Goal: Task Accomplishment & Management: Complete application form

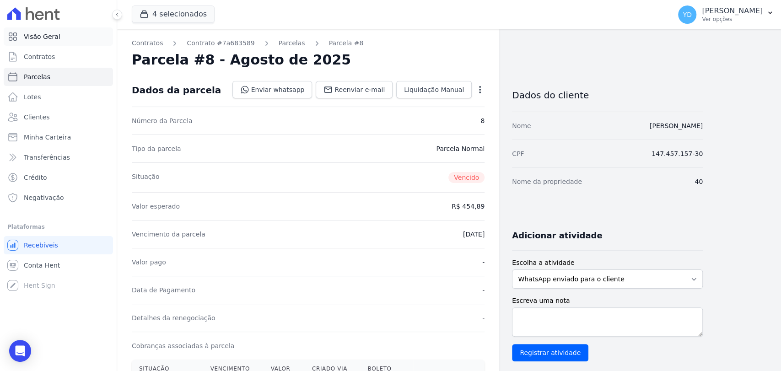
scroll to position [152, 0]
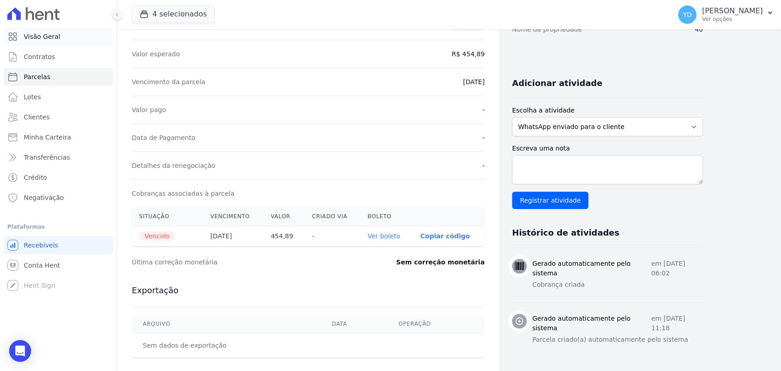
drag, startPoint x: 0, startPoint y: 0, endPoint x: 36, endPoint y: 35, distance: 50.5
click at [37, 35] on span "Visão Geral" at bounding box center [42, 36] width 37 height 9
click at [58, 55] on link "Contratos" at bounding box center [58, 57] width 109 height 18
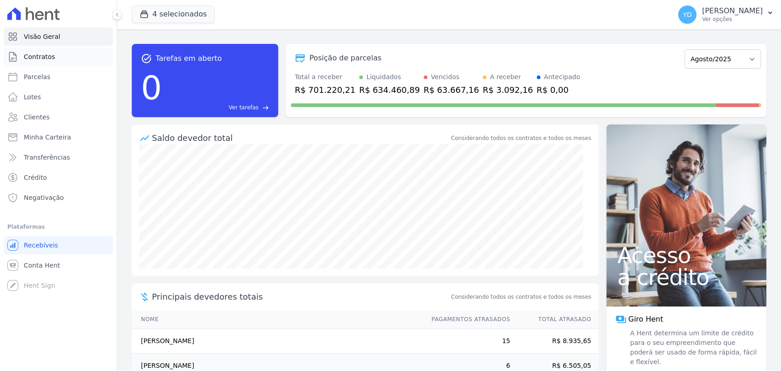
click at [55, 52] on link "Contratos" at bounding box center [58, 57] width 109 height 18
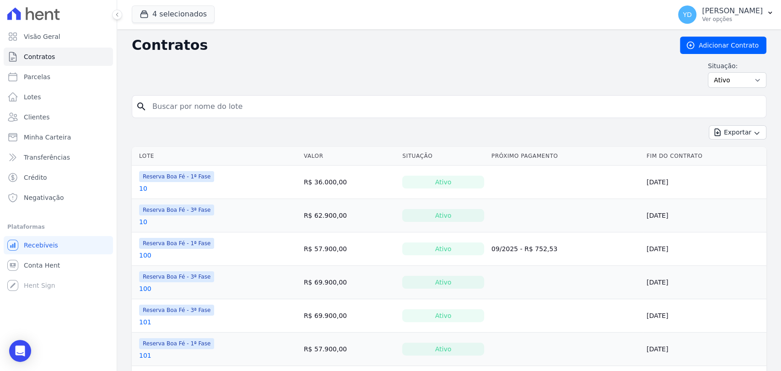
click at [693, 56] on div "Contratos Adicionar Contrato Situação: Ativo Todos Pausado Distratado Rascunho …" at bounding box center [449, 66] width 635 height 59
click at [696, 43] on link "Adicionar Contrato" at bounding box center [723, 45] width 87 height 17
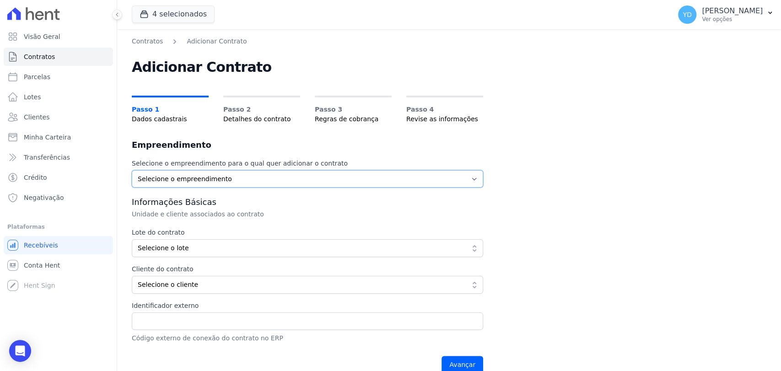
drag, startPoint x: 240, startPoint y: 175, endPoint x: 244, endPoint y: 183, distance: 8.8
click at [240, 175] on select "Selecione o empreendimento Parque das Palmeiras Reserva Boa Fé - 1ª Fase Reserv…" at bounding box center [308, 178] width 352 height 17
select select "57b52cc6-1199-41ba-8b4a-8ca0d0857211"
click at [132, 170] on select "Selecione o empreendimento Parque das Palmeiras Reserva Boa Fé - 1ª Fase Reserv…" at bounding box center [308, 178] width 352 height 17
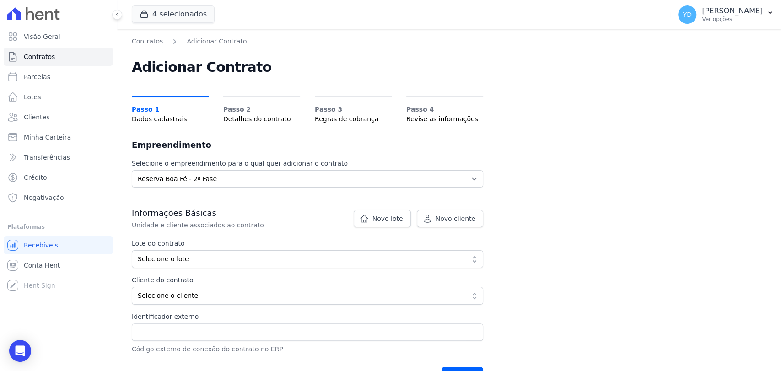
click at [403, 227] on p "Unidade e cliente associados ao contrato" at bounding box center [286, 225] width 308 height 9
click at [403, 210] on link "Novo lote" at bounding box center [382, 218] width 57 height 17
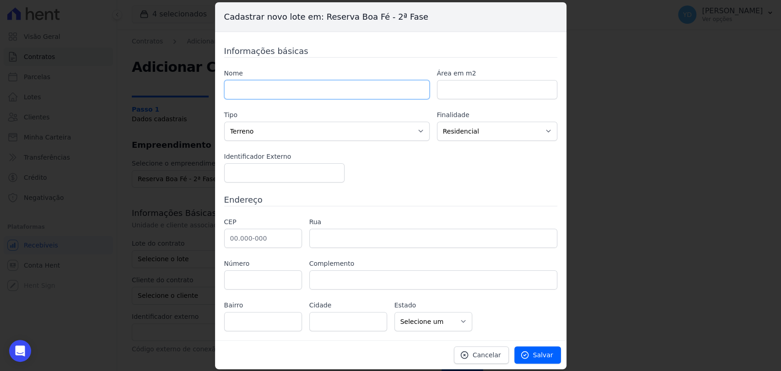
click at [293, 92] on input "text" at bounding box center [327, 89] width 206 height 19
type input "227"
paste input "572.95"
type input "572.95"
click at [263, 246] on input "text" at bounding box center [263, 238] width 78 height 19
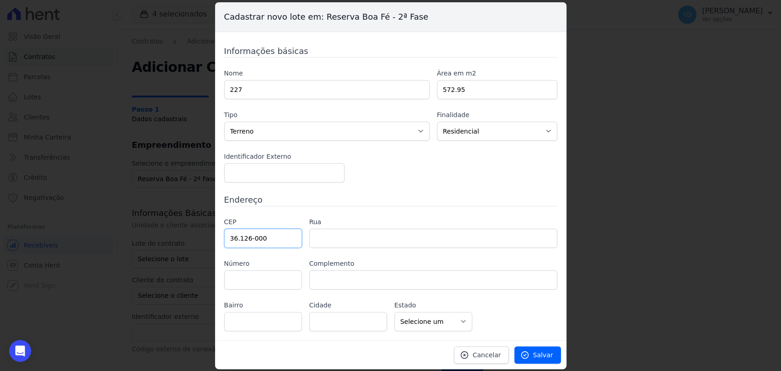
type input "36.126-000"
click at [399, 183] on div "Informações básicas Nome 227 Área em m2 572.95 Tipo Casa Apartamento Escritório…" at bounding box center [390, 188] width 333 height 287
type input "Belmiro Braga"
select select "MG"
click at [376, 257] on div "CEP 36.126-000 Rua Número Complemento Bairro Cidade Belmiro Braga" at bounding box center [390, 274] width 333 height 114
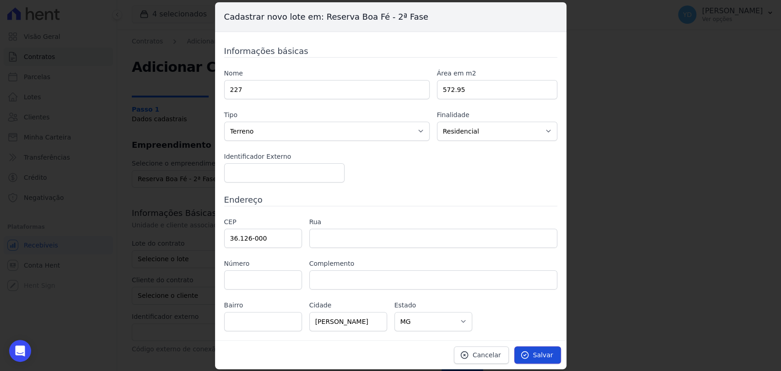
click at [543, 352] on span "Salvar" at bounding box center [543, 355] width 20 height 9
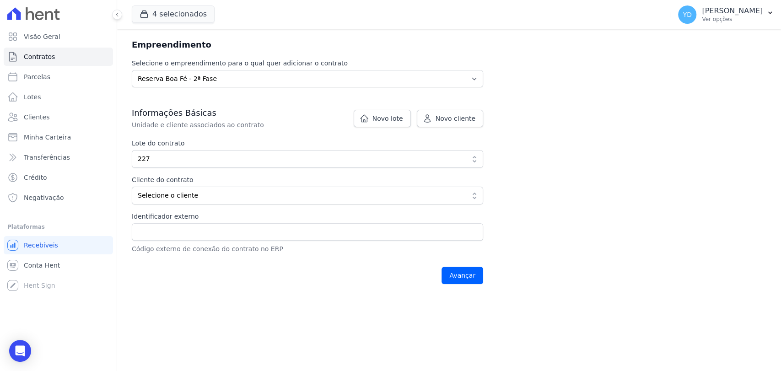
scroll to position [102, 0]
click at [427, 114] on icon at bounding box center [427, 117] width 9 height 9
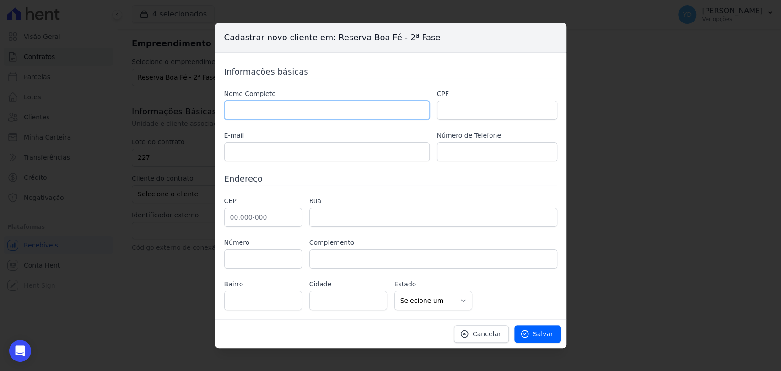
drag, startPoint x: 390, startPoint y: 103, endPoint x: 381, endPoint y: 101, distance: 9.1
click at [390, 103] on input "text" at bounding box center [327, 110] width 206 height 19
paste input "[PERSON_NAME]"
type input "[PERSON_NAME]"
click at [467, 112] on input "text" at bounding box center [497, 110] width 120 height 19
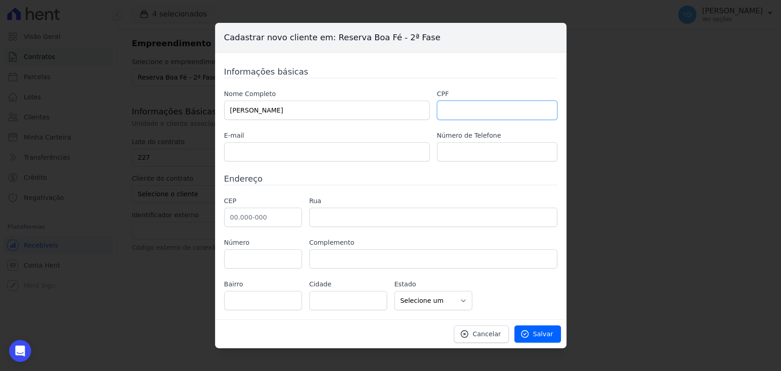
paste input "02735978761"
type input "02735978761"
click at [267, 157] on input "text" at bounding box center [327, 151] width 206 height 19
paste input "[EMAIL_ADDRESS][DOMAIN_NAME]"
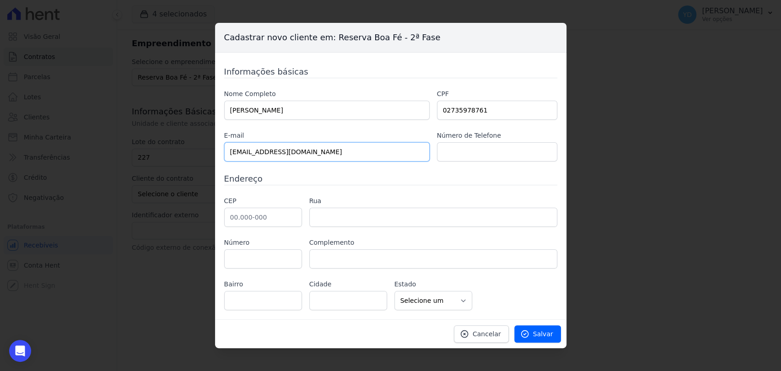
drag, startPoint x: 233, startPoint y: 151, endPoint x: 212, endPoint y: 151, distance: 20.6
click at [212, 151] on div "Cadastrar novo cliente em: Reserva Boa Fé - 2ª Fase Informações básicas Nome Co…" at bounding box center [390, 185] width 781 height 371
type input "[EMAIL_ADDRESS][DOMAIN_NAME]"
paste input "24 99907-4181"
type input "24 99907-4181"
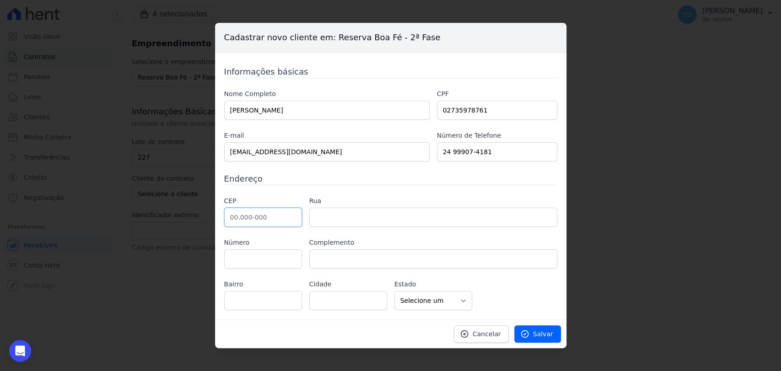
drag, startPoint x: 246, startPoint y: 215, endPoint x: 254, endPoint y: 162, distance: 53.2
click at [246, 215] on input "text" at bounding box center [263, 217] width 78 height 19
paste input "25.620-001"
type input "25.620-001"
click at [328, 219] on input "text" at bounding box center [433, 217] width 248 height 19
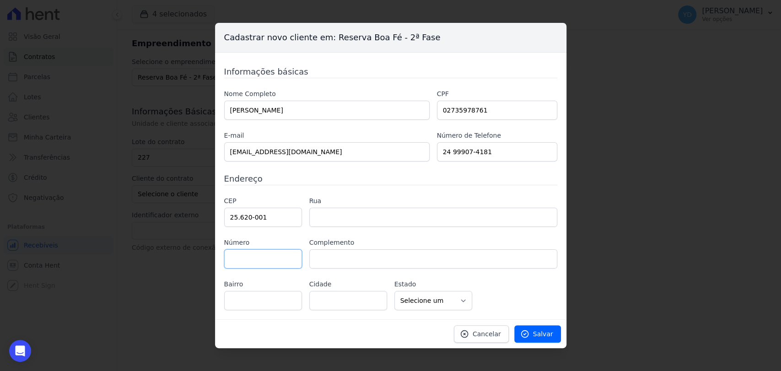
type input "Rua do Imperador"
type input "Centro"
type input "Petrópolis"
select select "RJ"
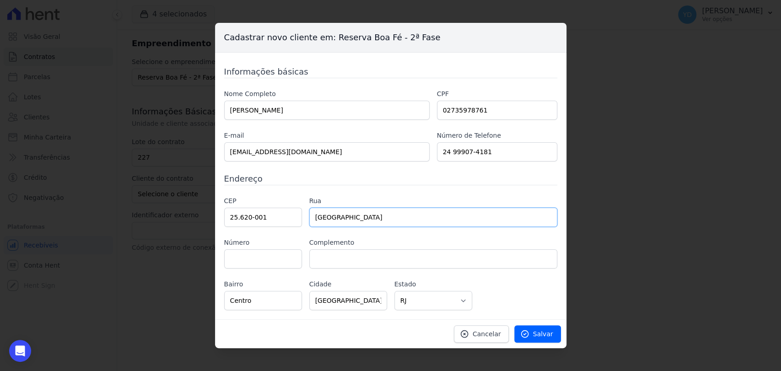
click at [329, 224] on input "Rua do Imperador" at bounding box center [433, 217] width 248 height 19
click at [254, 259] on input "text" at bounding box center [263, 258] width 78 height 19
type input "880"
type input "502"
click at [528, 276] on div "CEP 25.620-001 Rua Rua do Imperador Número 880 Complemento 502 Bairro Centro Ci…" at bounding box center [390, 253] width 333 height 114
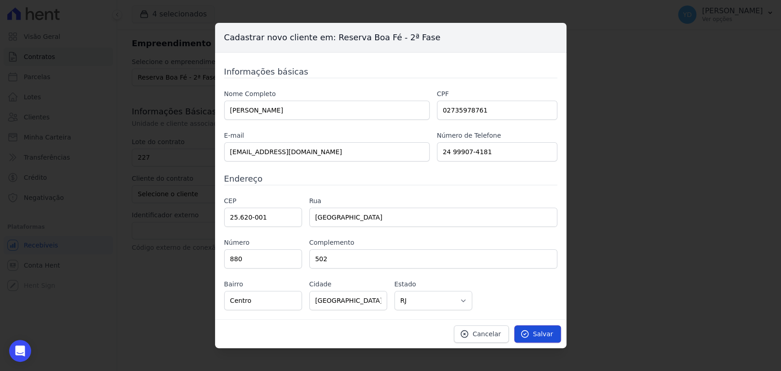
click at [527, 334] on icon at bounding box center [524, 334] width 7 height 7
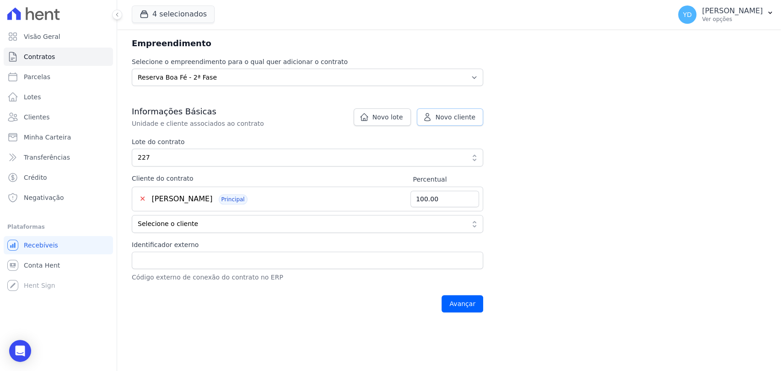
click at [455, 118] on span "Novo cliente" at bounding box center [456, 117] width 40 height 9
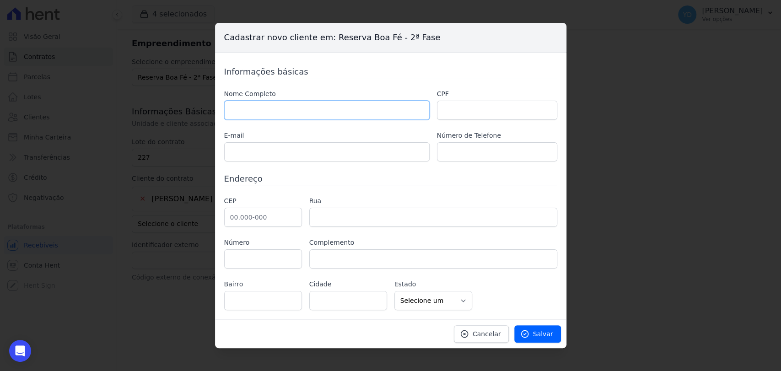
drag, startPoint x: 359, startPoint y: 111, endPoint x: 344, endPoint y: 90, distance: 25.9
click at [359, 111] on input "text" at bounding box center [327, 110] width 206 height 19
paste input "CIDIA MEDEIROS DE MATOS"
type input "CIDIA MEDEIROS DE MATOS"
click at [294, 157] on input "text" at bounding box center [327, 151] width 206 height 19
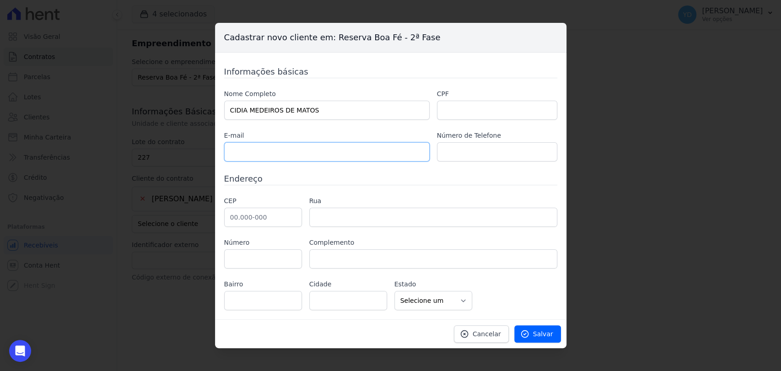
paste input "cidia.mmatos@gmail.com"
drag, startPoint x: 233, startPoint y: 153, endPoint x: 214, endPoint y: 155, distance: 19.3
click at [214, 155] on div "Cadastrar novo cliente em: Reserva Boa Fé - 2ª Fase Informações básicas Nome Co…" at bounding box center [390, 185] width 781 height 371
type input "cidia.mmatos@gmail.com"
click at [447, 164] on div "Informações básicas Nome Completo CIDIA MEDEIROS DE MATOS CPF E-mail cidia.mmat…" at bounding box center [390, 187] width 333 height 245
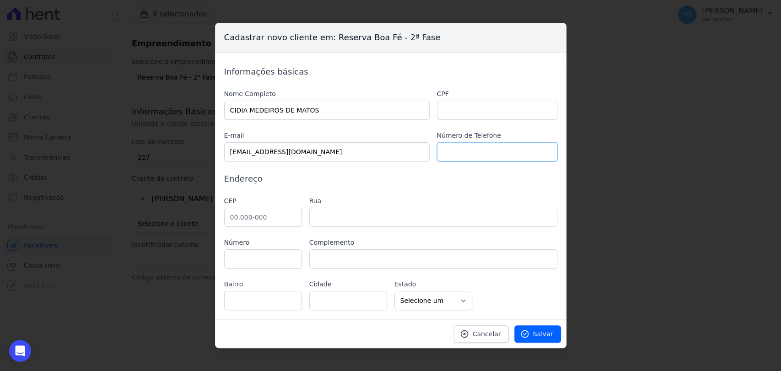
click at [447, 148] on input "text" at bounding box center [497, 151] width 120 height 19
paste input "24 99279-5946"
type input "24 99279-5946"
click at [277, 217] on input "text" at bounding box center [263, 217] width 78 height 19
paste input "25.620-001"
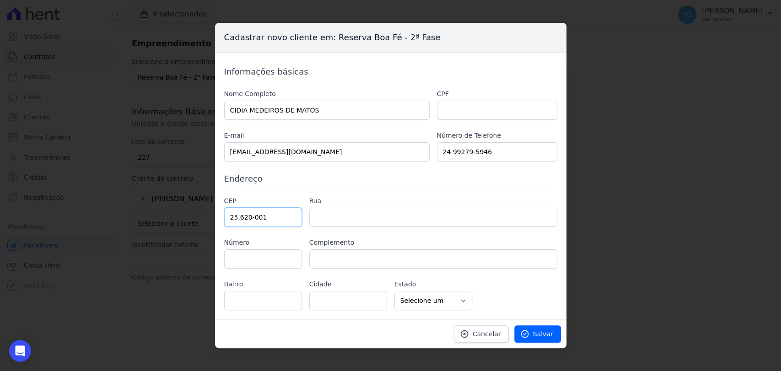
type input "25.620-001"
type input "Rua do Imperador"
type input "Centro"
type input "Petrópolis"
select select "RJ"
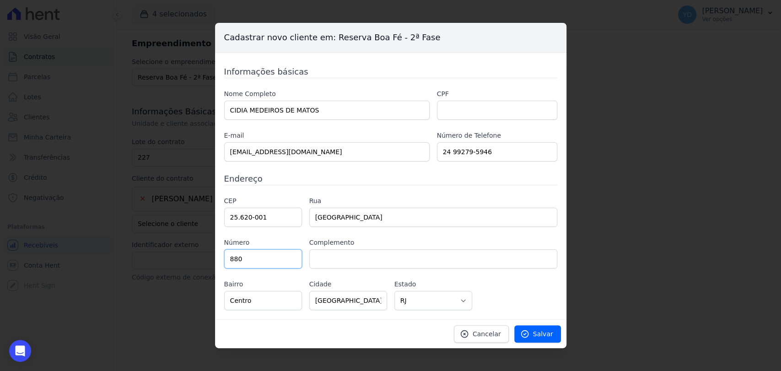
type input "880"
type input "502"
click at [472, 113] on input "text" at bounding box center [497, 110] width 120 height 19
paste input "07673250799"
type input "07673250799"
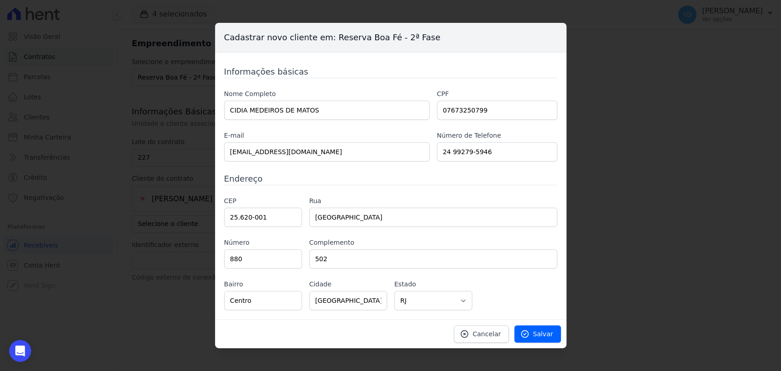
click at [474, 180] on h3 "Endereço" at bounding box center [390, 179] width 333 height 12
click at [538, 332] on span "Salvar" at bounding box center [543, 334] width 20 height 9
type input "50.00"
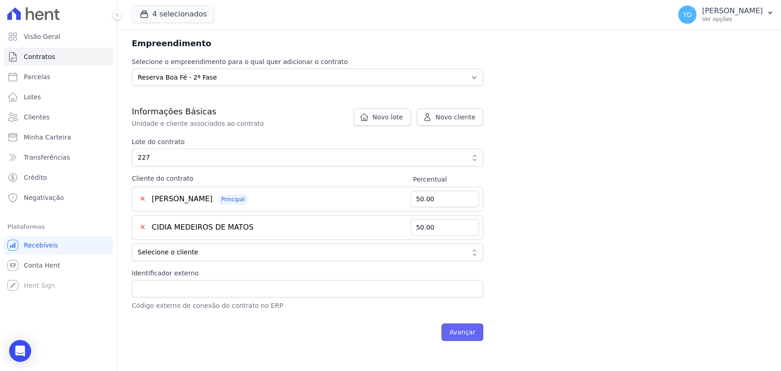
click at [453, 330] on input "Avançar" at bounding box center [463, 332] width 42 height 17
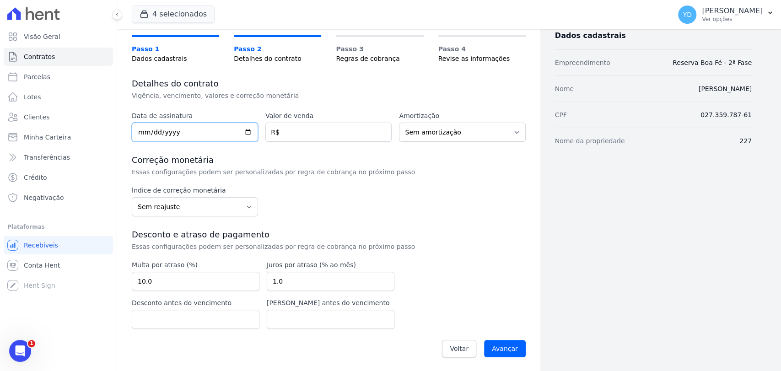
click at [200, 128] on input "date" at bounding box center [195, 132] width 126 height 19
type input "2025-08-28"
click at [313, 147] on div "Data de assinatura 2025-08-28 Valor de venda R$ Amortização Sem amortização Pri…" at bounding box center [329, 237] width 394 height 252
click at [313, 125] on input "number" at bounding box center [329, 132] width 126 height 19
type input "72900.00"
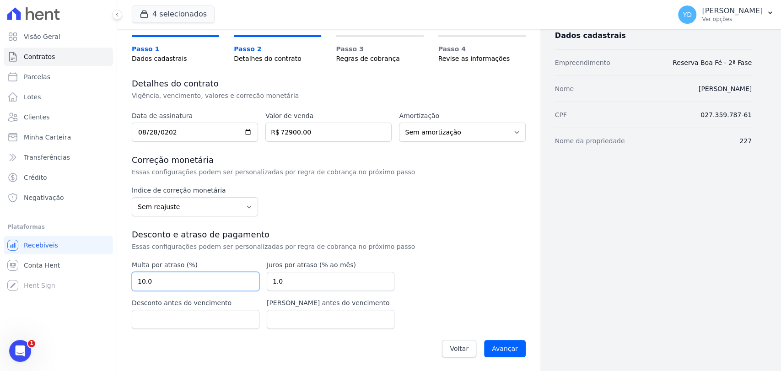
click at [176, 272] on input "10.0" at bounding box center [196, 281] width 128 height 19
click at [514, 349] on input "Avançar" at bounding box center [505, 348] width 42 height 17
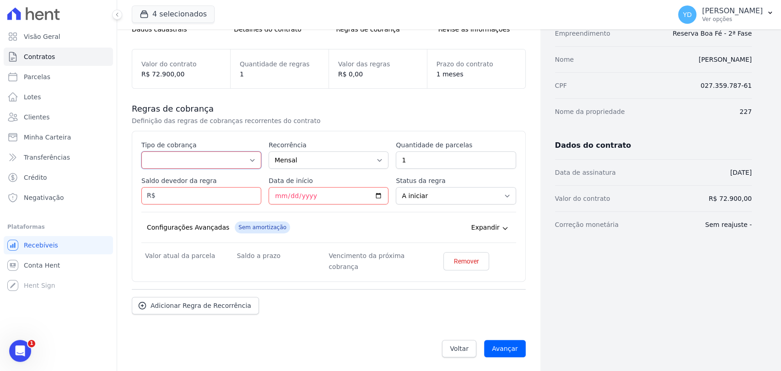
click at [210, 162] on select "Parcela Normal Entrada Sinal Intercalada Chaves Pré-chaves Pós-chaves Impostos …" at bounding box center [201, 160] width 120 height 17
select select "down_payment"
click at [141, 152] on select "Parcela Normal Entrada Sinal Intercalada Chaves Pré-chaves Pós-chaves Impostos …" at bounding box center [201, 160] width 120 height 17
click at [220, 193] on input "Saldo devedor da regra" at bounding box center [201, 195] width 120 height 17
type input "13526.00"
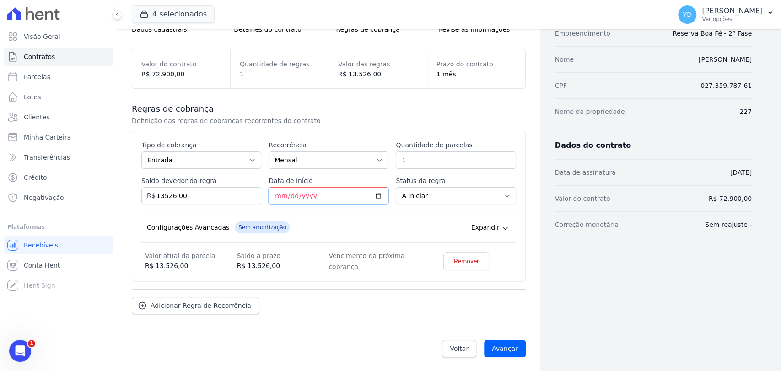
drag, startPoint x: 271, startPoint y: 192, endPoint x: 276, endPoint y: 192, distance: 4.6
click at [271, 192] on input "Data de início" at bounding box center [329, 195] width 120 height 17
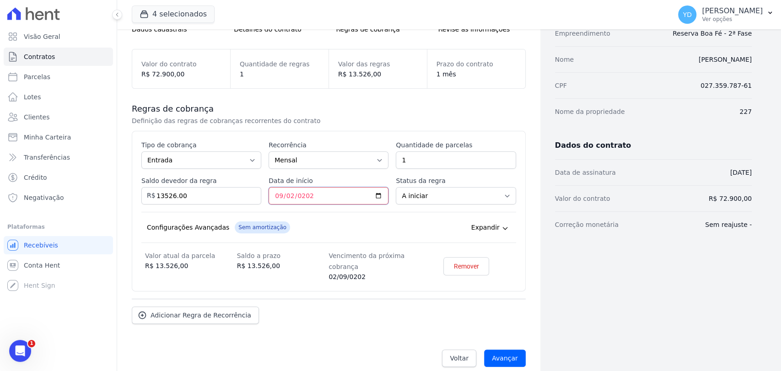
type input "2025-09-02"
click at [311, 273] on div "Saldo a prazo R$ 13.526,00" at bounding box center [283, 266] width 92 height 32
click at [501, 360] on input "Avançar" at bounding box center [505, 358] width 42 height 17
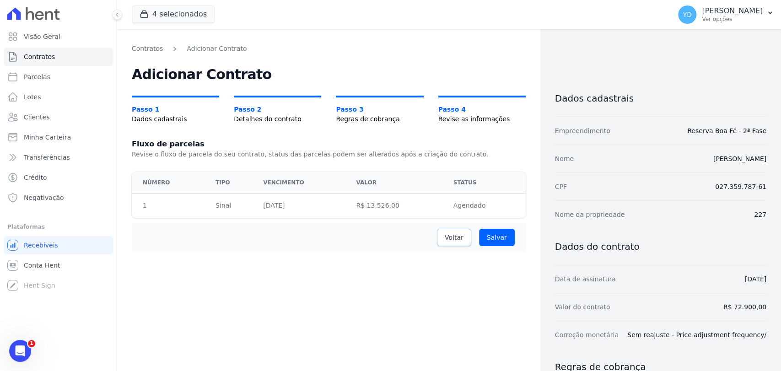
click at [447, 239] on span "Voltar" at bounding box center [454, 237] width 19 height 9
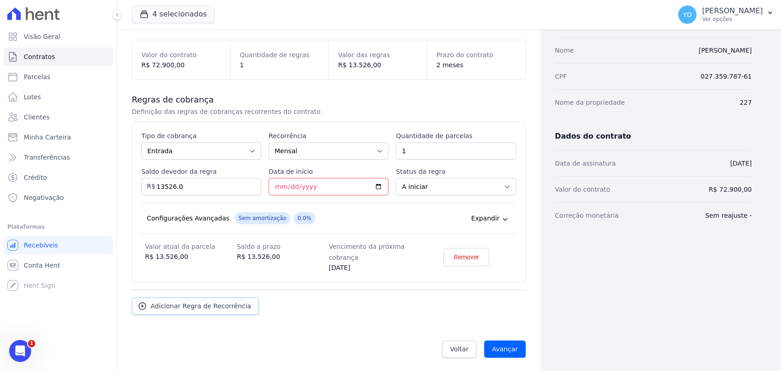
click at [202, 309] on link "Adicionar Regra de Recorrência" at bounding box center [195, 306] width 127 height 17
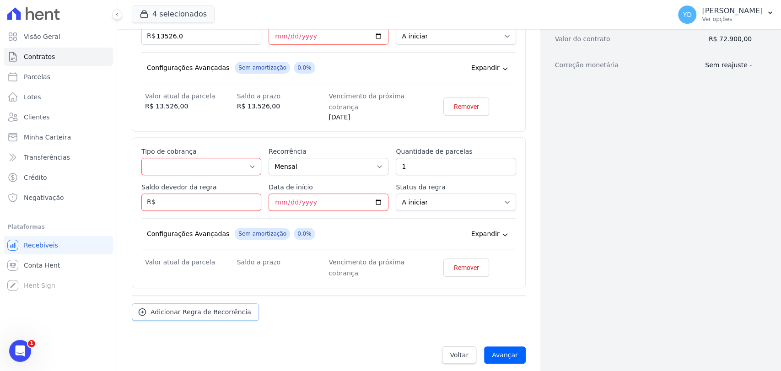
scroll to position [255, 0]
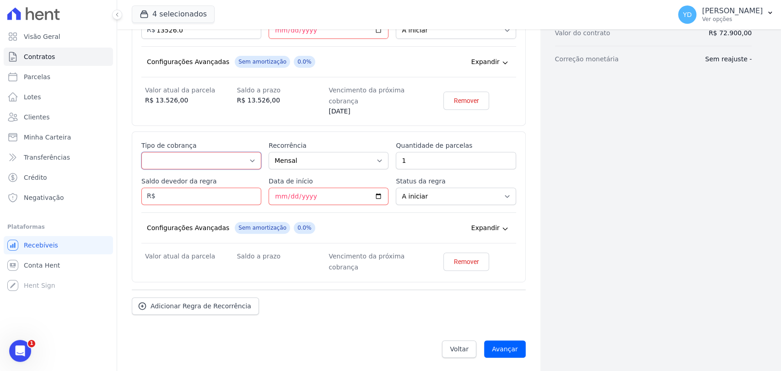
click at [216, 155] on select "Parcela Normal Entrada Sinal Intercalada Chaves Pré-chaves Pós-chaves Impostos …" at bounding box center [201, 160] width 120 height 17
select select "standard"
click at [141, 152] on select "Parcela Normal Entrada Sinal Intercalada Chaves Pré-chaves Pós-chaves Impostos …" at bounding box center [201, 160] width 120 height 17
click at [440, 158] on input "1" at bounding box center [456, 160] width 120 height 17
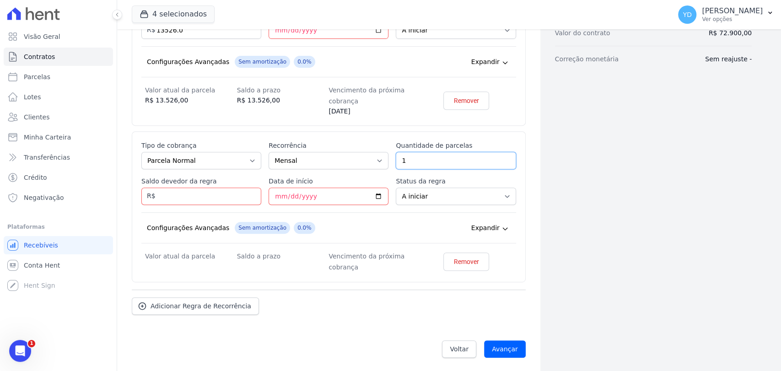
click at [440, 158] on input "1" at bounding box center [456, 160] width 120 height 17
type input "48"
click at [216, 192] on input "Saldo devedor da regra" at bounding box center [201, 196] width 120 height 17
type input "54240.00"
click at [257, 170] on div "Esse tipo de parcela não entra no saldo devedor do contrato. Tipo de cobrança P…" at bounding box center [328, 207] width 375 height 132
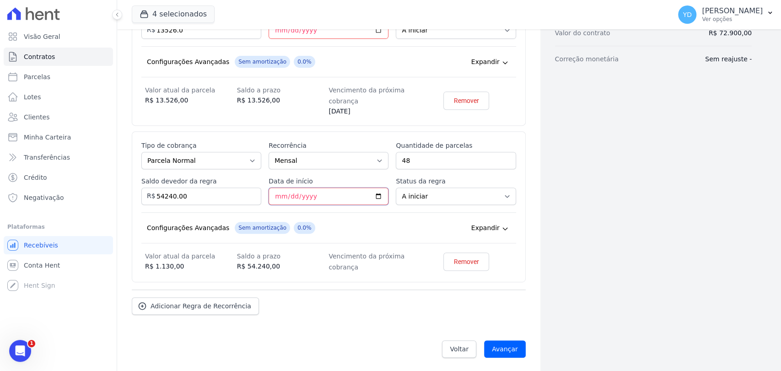
click at [278, 195] on input "Data de início" at bounding box center [329, 196] width 120 height 17
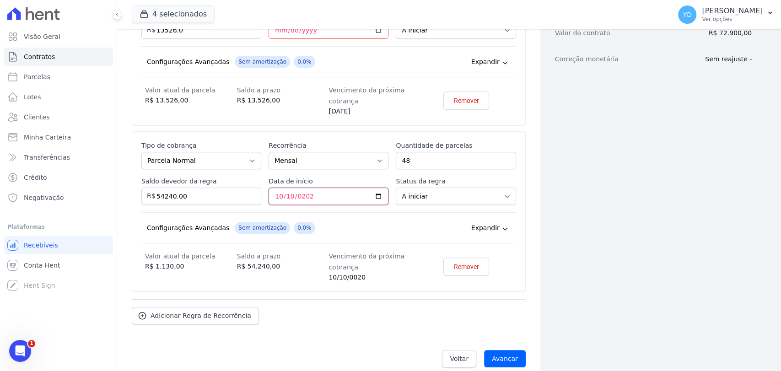
type input "2025-10-10"
click at [253, 182] on label "Saldo devedor da regra" at bounding box center [201, 181] width 120 height 9
click at [253, 188] on input "54240.00" at bounding box center [201, 196] width 120 height 17
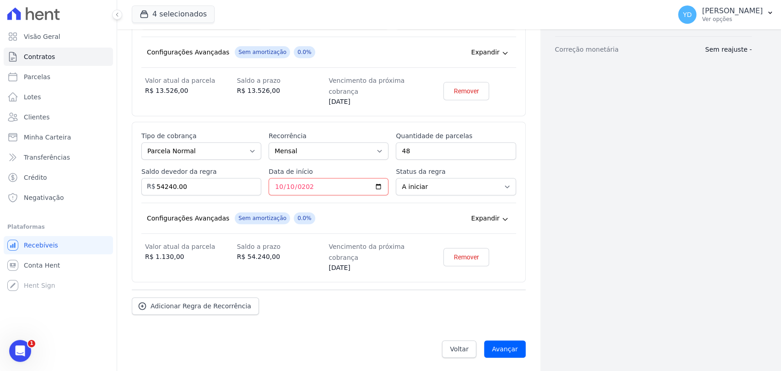
drag, startPoint x: 219, startPoint y: 314, endPoint x: 216, endPoint y: 287, distance: 27.7
click at [219, 314] on div "Regras de cobrança Definição das regras de cobranças recorrentes do contrato Es…" at bounding box center [329, 121] width 394 height 416
click at [216, 298] on link "Adicionar Regra de Recorrência" at bounding box center [195, 306] width 127 height 17
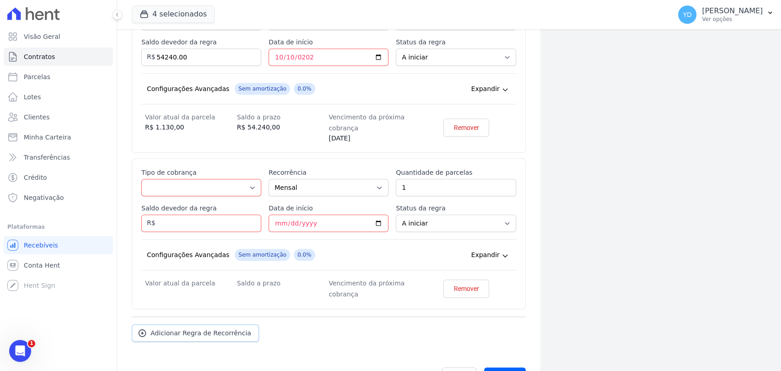
scroll to position [421, 0]
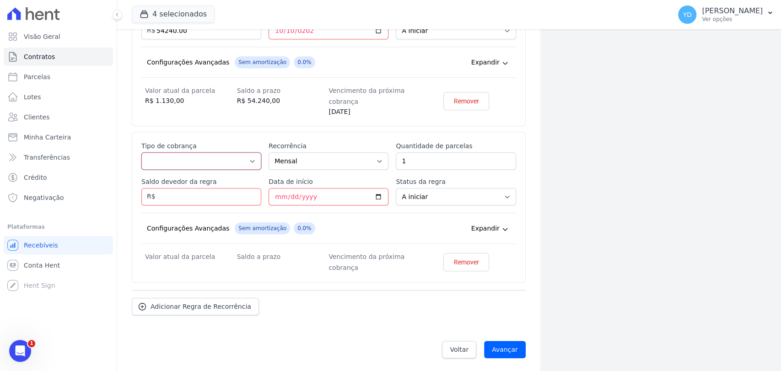
click at [191, 161] on select "Parcela Normal Entrada Sinal Intercalada Chaves Pré-chaves Pós-chaves Impostos …" at bounding box center [201, 160] width 120 height 17
select select "down_payment"
click at [141, 152] on select "Parcela Normal Entrada Sinal Intercalada Chaves Pré-chaves Pós-chaves Impostos …" at bounding box center [201, 160] width 120 height 17
click at [191, 200] on input "Saldo devedor da regra" at bounding box center [201, 196] width 120 height 17
type input "1000.00"
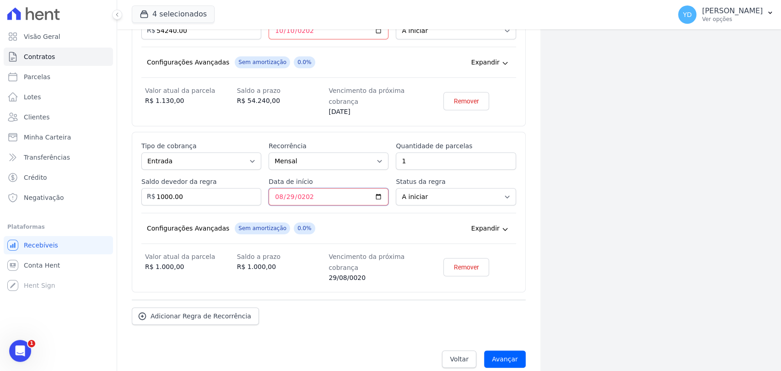
type input "2025-08-29"
click at [317, 288] on div "Esse tipo de parcela não entra no saldo devedor do contrato. Tipo de cobrança P…" at bounding box center [329, 212] width 394 height 161
click at [515, 360] on input "Avançar" at bounding box center [505, 359] width 42 height 17
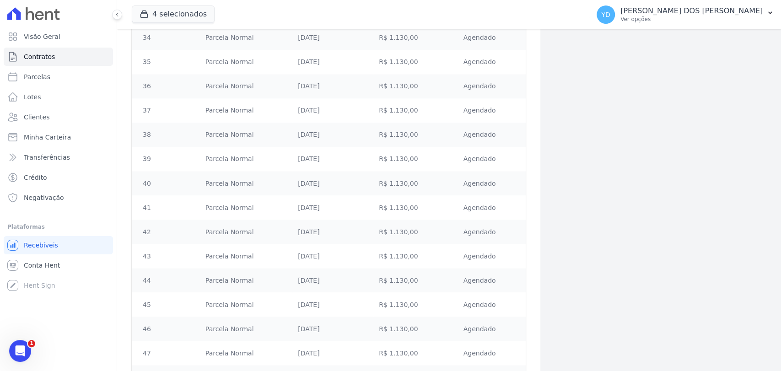
scroll to position [1099, 0]
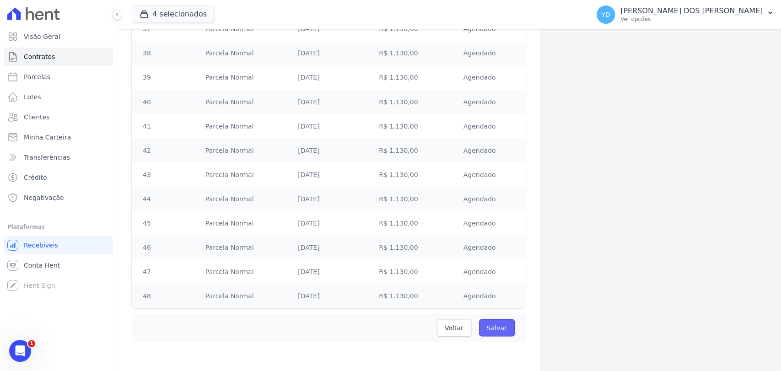
click at [490, 327] on input "Salvar" at bounding box center [497, 327] width 36 height 17
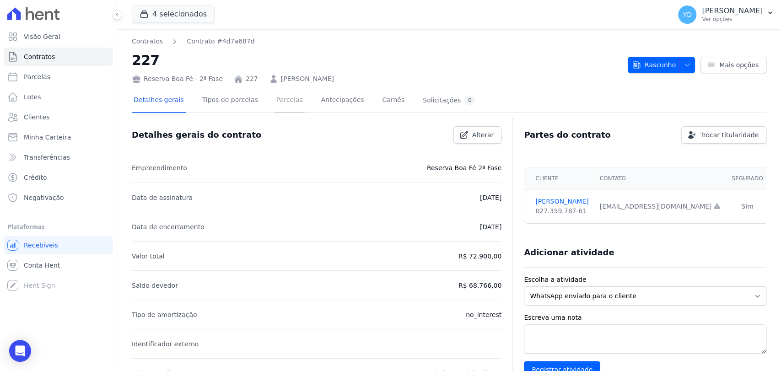
click at [280, 107] on link "Parcelas" at bounding box center [290, 101] width 30 height 24
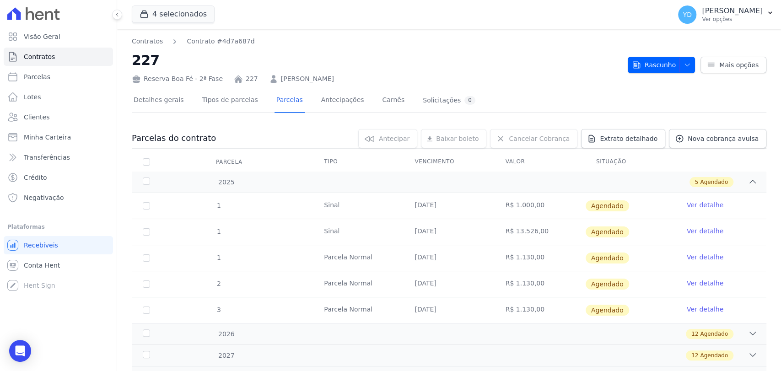
click at [697, 207] on link "Ver detalhe" at bounding box center [705, 205] width 37 height 9
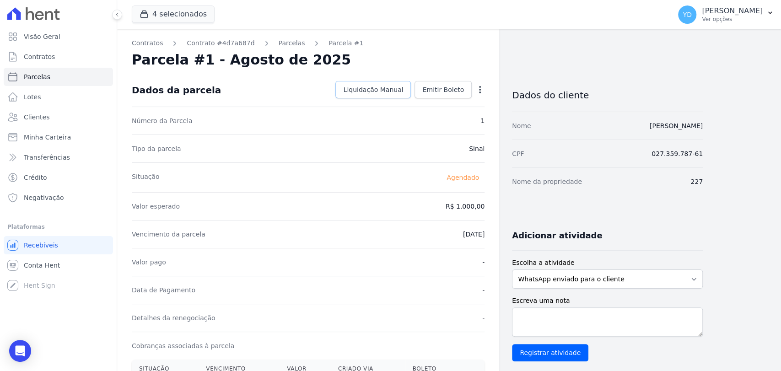
click at [394, 96] on link "Liquidação Manual" at bounding box center [374, 89] width 76 height 17
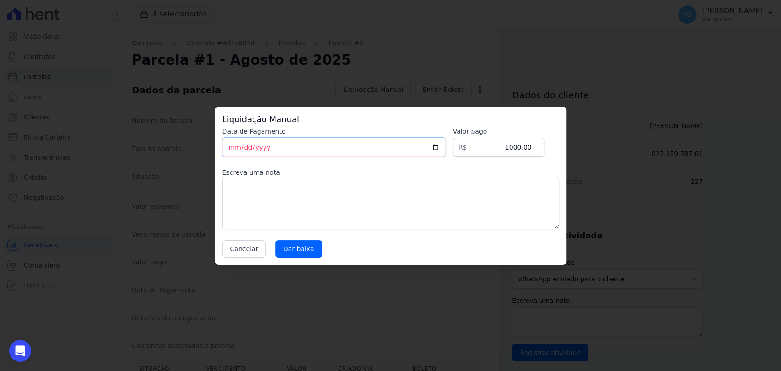
click at [324, 148] on input "[DATE]" at bounding box center [333, 147] width 223 height 19
type input "[DATE]"
click at [326, 189] on textarea at bounding box center [390, 203] width 337 height 52
type textarea "Pagamento da reserva via PIX"
click at [293, 247] on input "Dar baixa" at bounding box center [299, 248] width 47 height 17
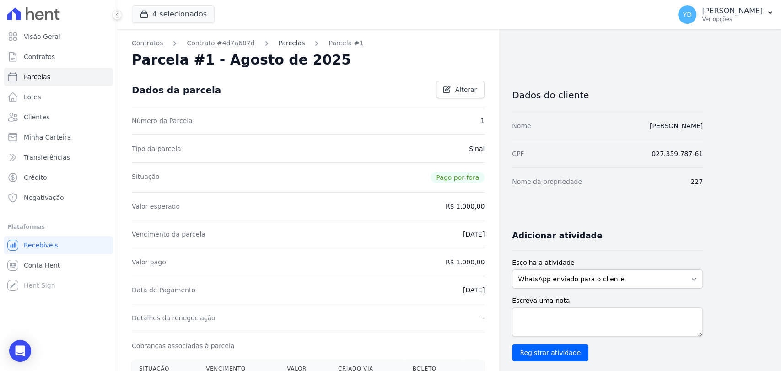
click at [279, 45] on link "Parcelas" at bounding box center [292, 43] width 27 height 10
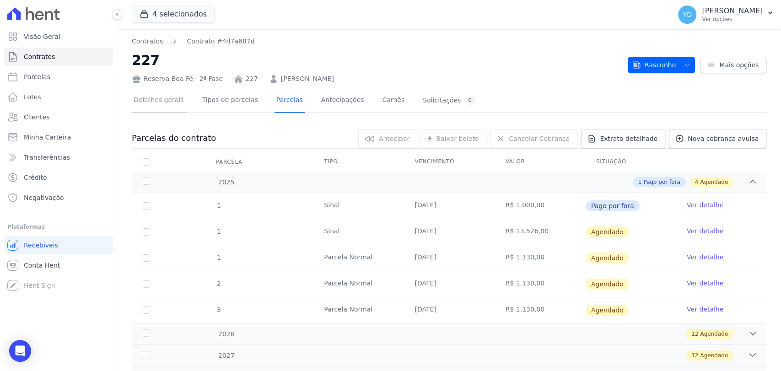
click at [137, 98] on link "Detalhes gerais" at bounding box center [159, 101] width 54 height 24
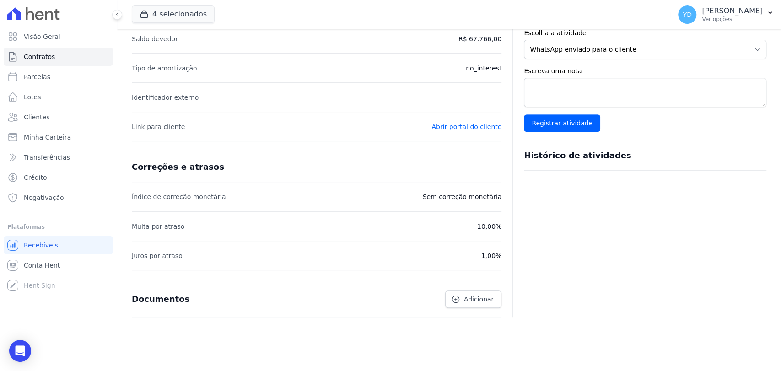
scroll to position [259, 0]
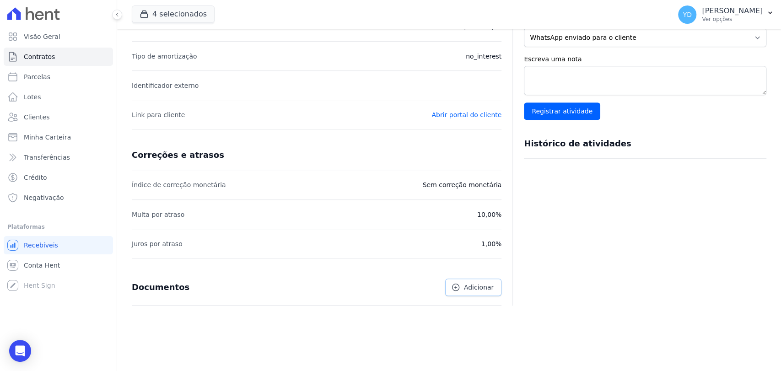
click at [465, 289] on link "Adicionar" at bounding box center [473, 287] width 56 height 17
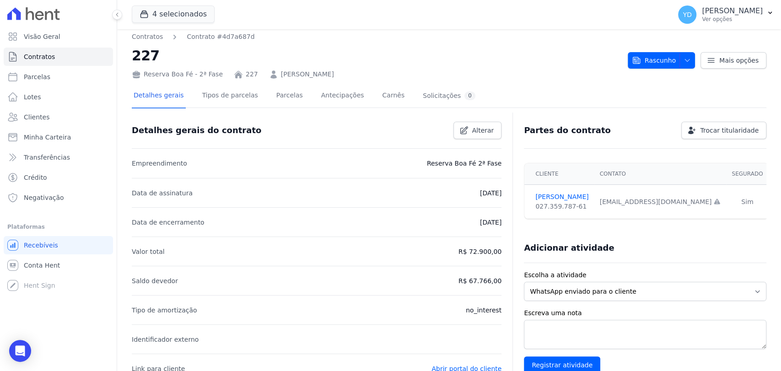
scroll to position [0, 0]
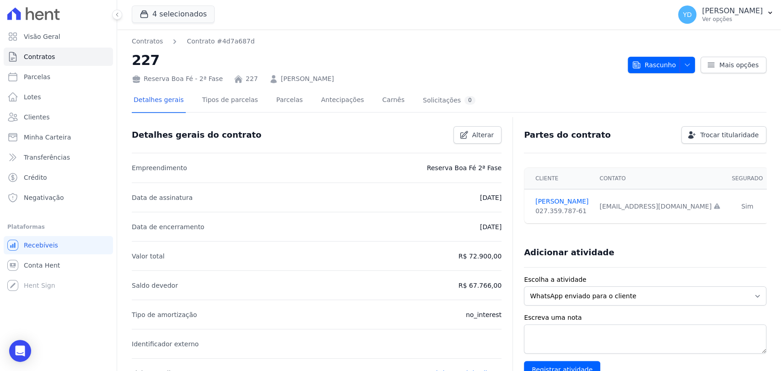
click at [666, 56] on div "Rascunho [GEOGRAPHIC_DATA] Ativo Cliente será notificado e o contrato fica disp…" at bounding box center [697, 61] width 139 height 26
click at [661, 69] on span "Rascunho" at bounding box center [654, 65] width 44 height 16
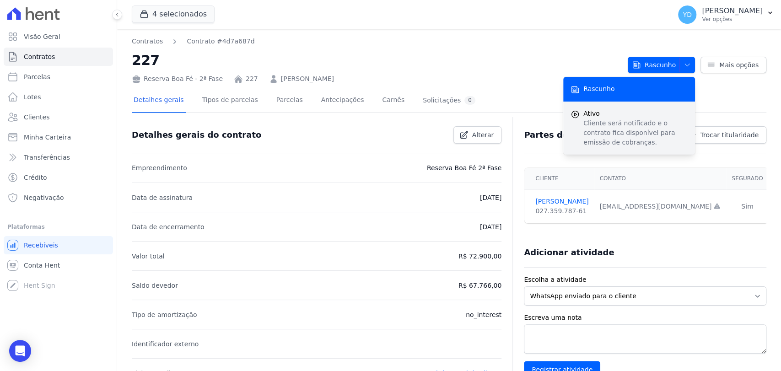
click at [645, 142] on p "Cliente será notificado e o contrato fica disponível para emissão de cobranças." at bounding box center [636, 133] width 104 height 29
